Goal: Task Accomplishment & Management: Manage account settings

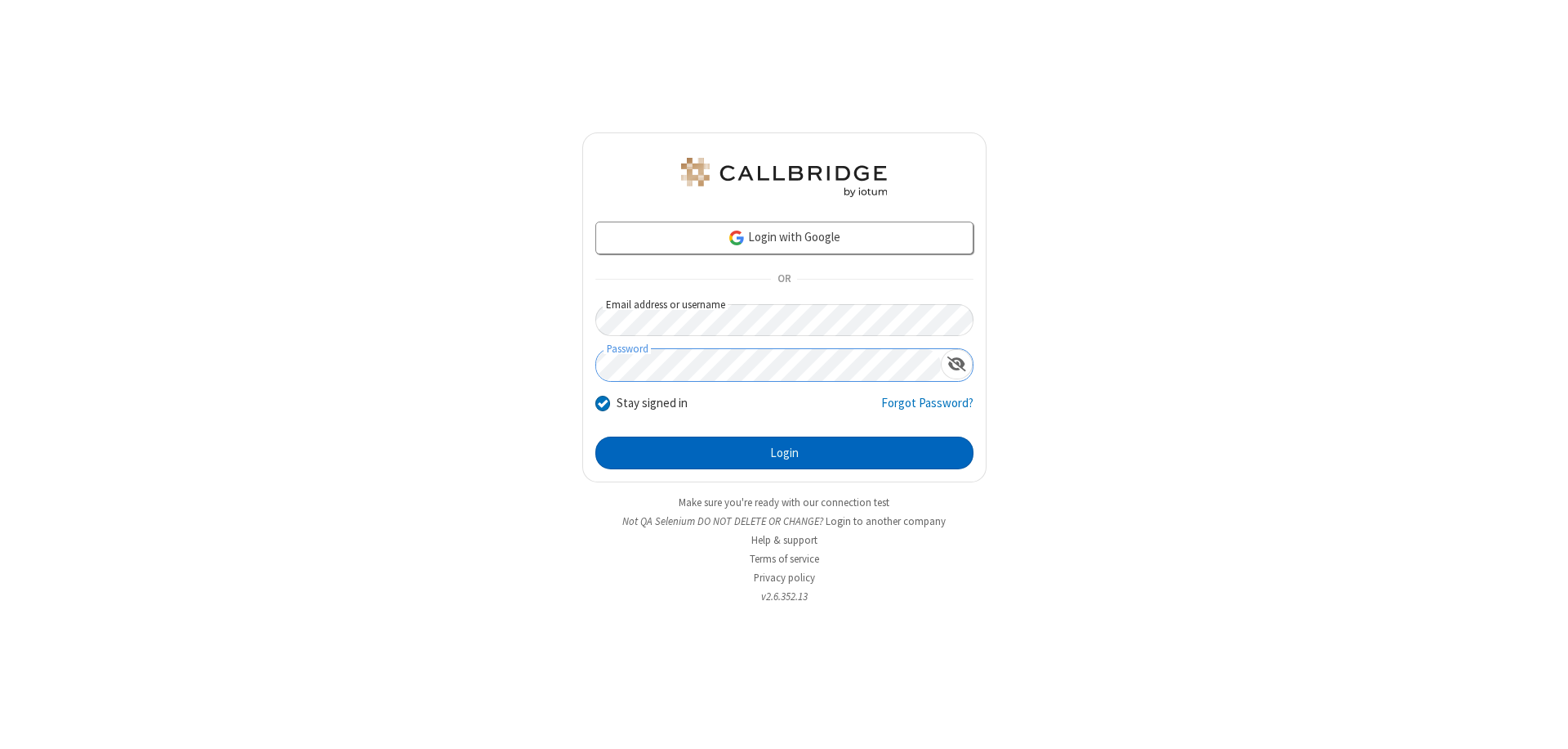
click at [784, 453] on button "Login" at bounding box center [784, 453] width 378 height 33
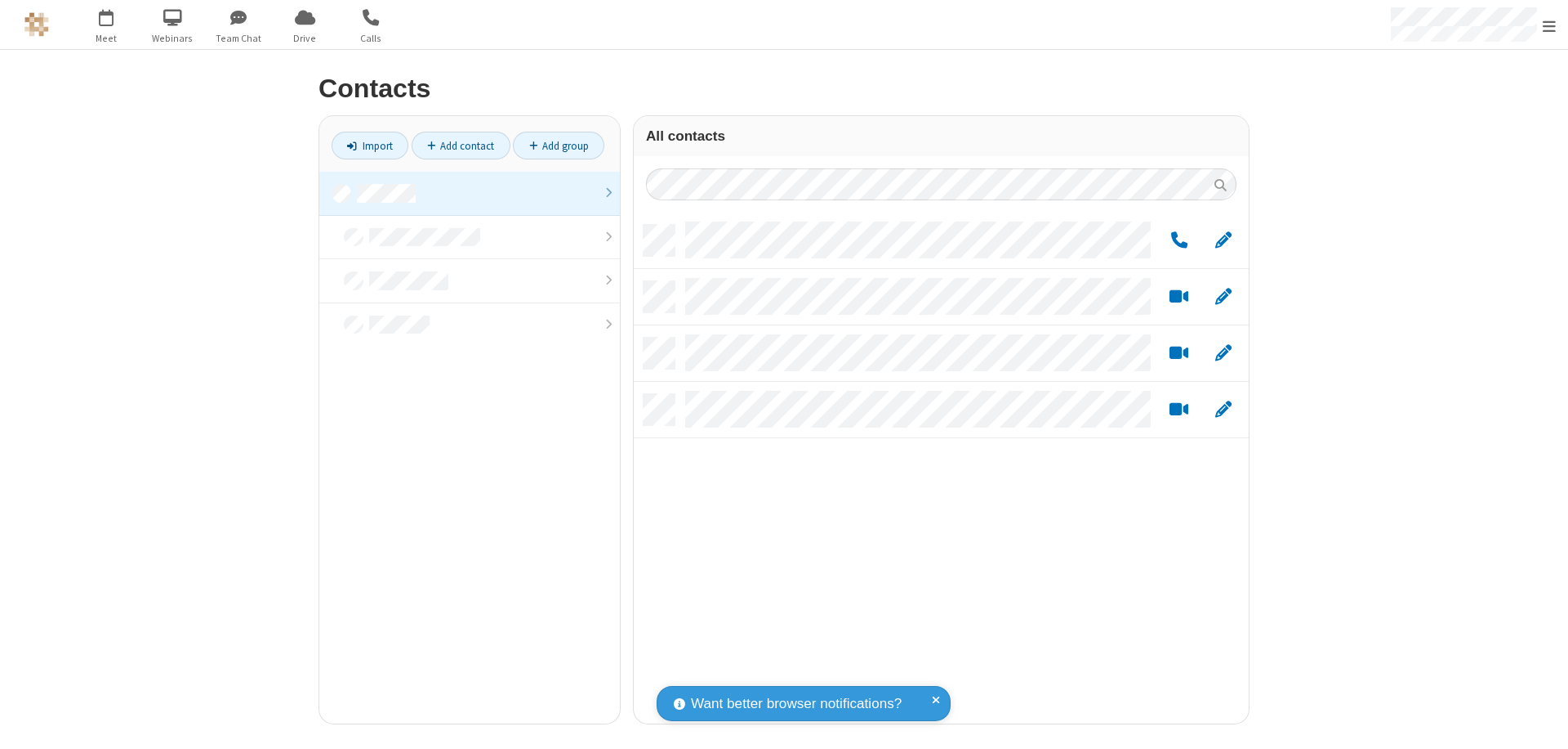
click at [470, 192] on link at bounding box center [470, 193] width 301 height 44
click at [559, 146] on link "Add group" at bounding box center [559, 146] width 92 height 28
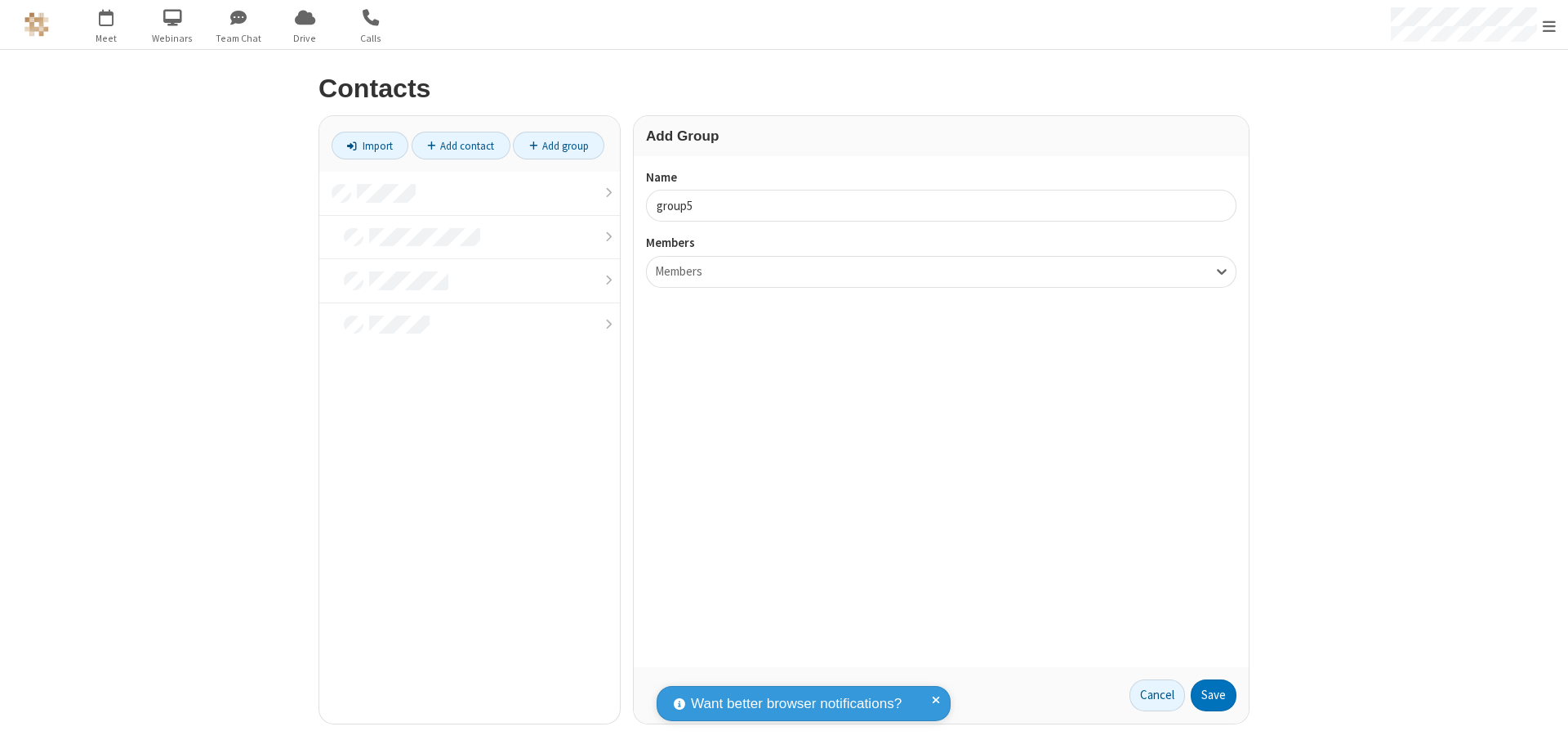
type input "group5"
type input "name22"
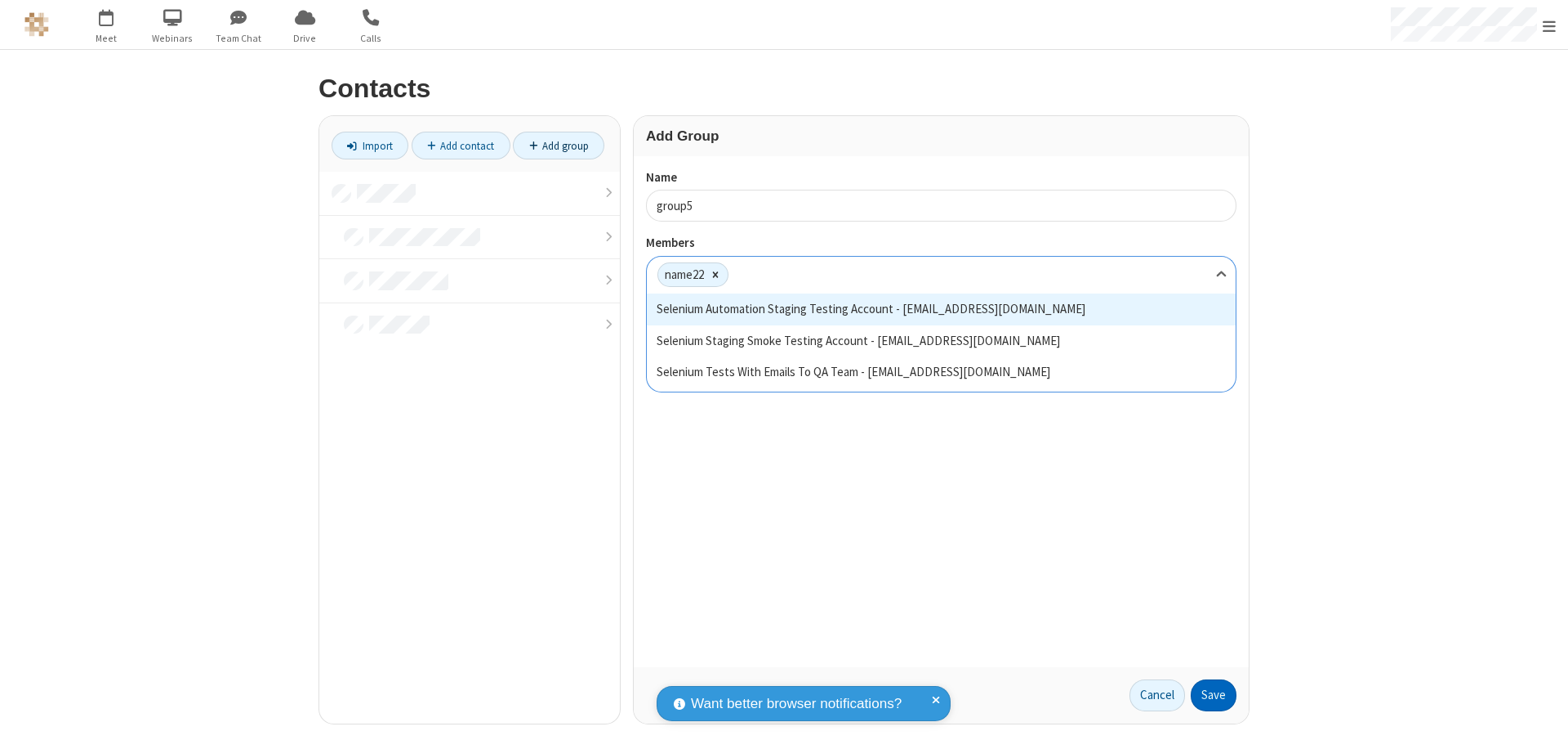
click at [1214, 695] on button "Save" at bounding box center [1214, 695] width 46 height 33
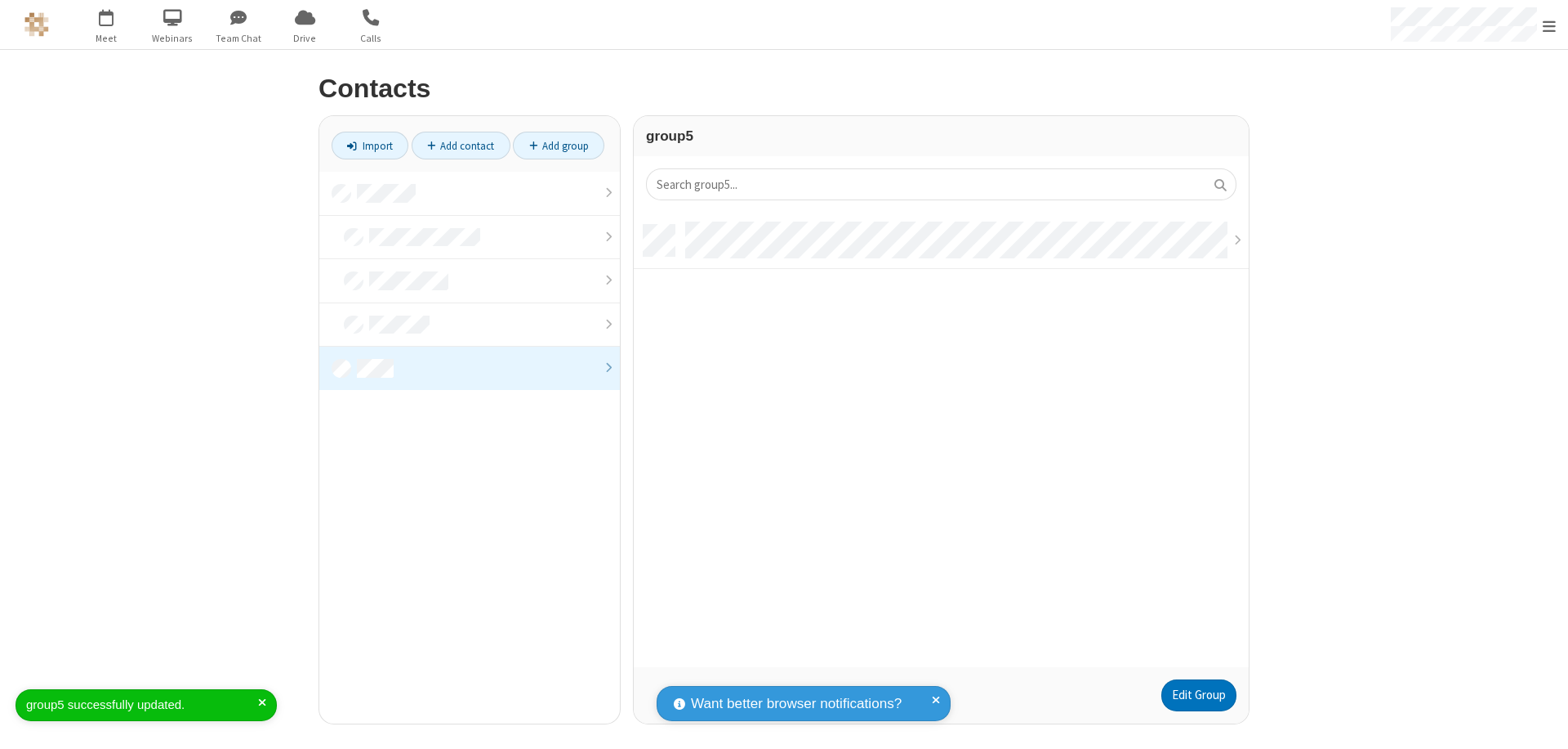
scroll to position [442, 603]
click at [1198, 695] on link "Edit Group" at bounding box center [1198, 695] width 75 height 33
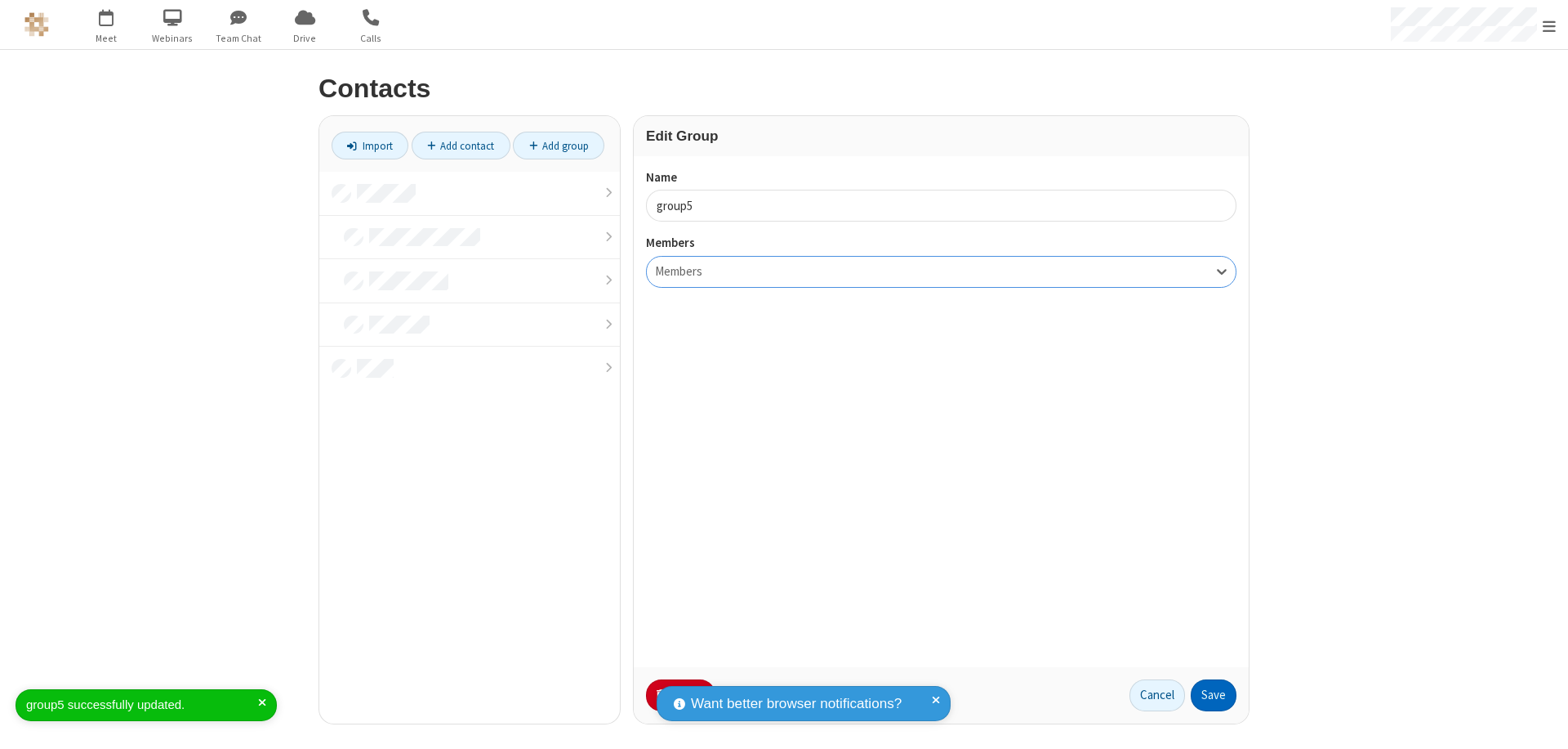
click at [1214, 695] on button "Save" at bounding box center [1214, 695] width 46 height 33
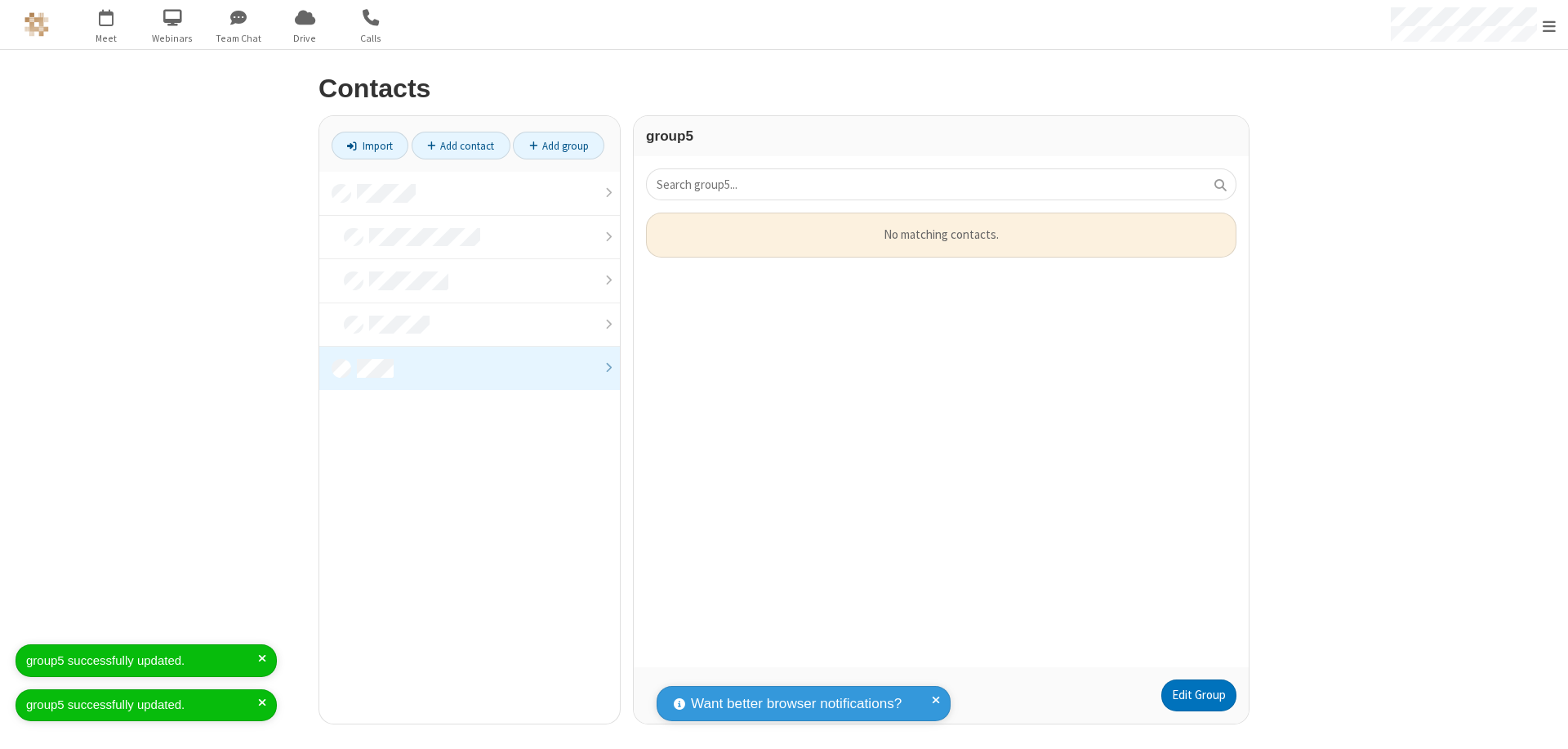
scroll to position [442, 603]
